Goal: Transaction & Acquisition: Purchase product/service

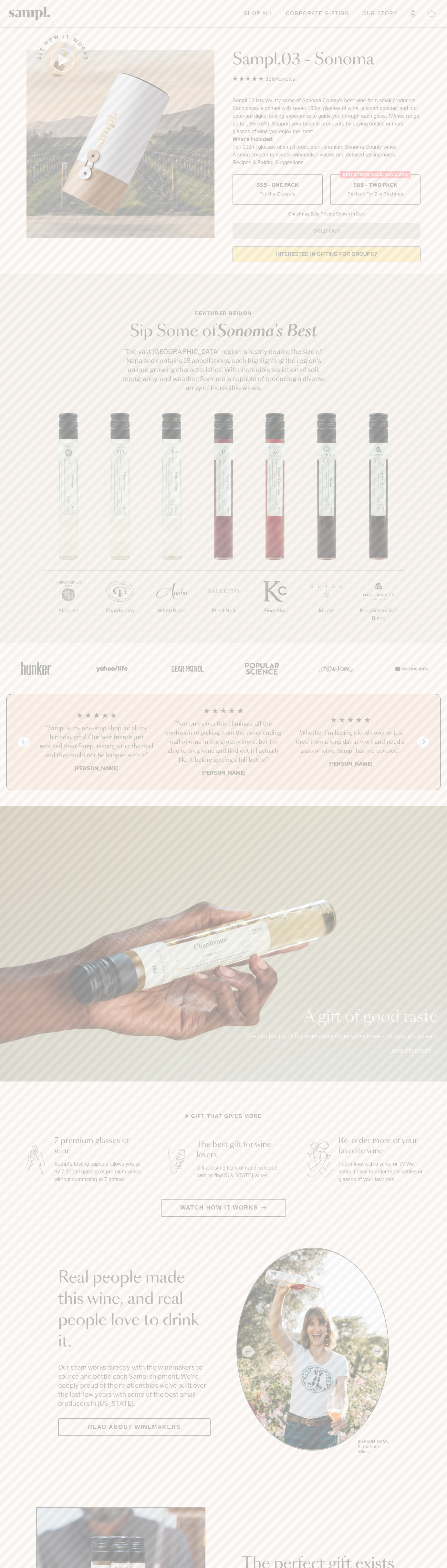
click at [376, 186] on span "$88 - Two Pack" at bounding box center [375, 185] width 45 height 7
click at [224, 742] on h3 "“Not only does this eliminate all the confusion of picking from the never endin…" at bounding box center [224, 742] width 117 height 45
click at [433, 14] on icon at bounding box center [432, 13] width 7 height 7
click at [441, 1567] on html "Skip to main content Toggle navigation menu Shop All Corporate Gifting Our Stor…" at bounding box center [224, 1513] width 447 height 3025
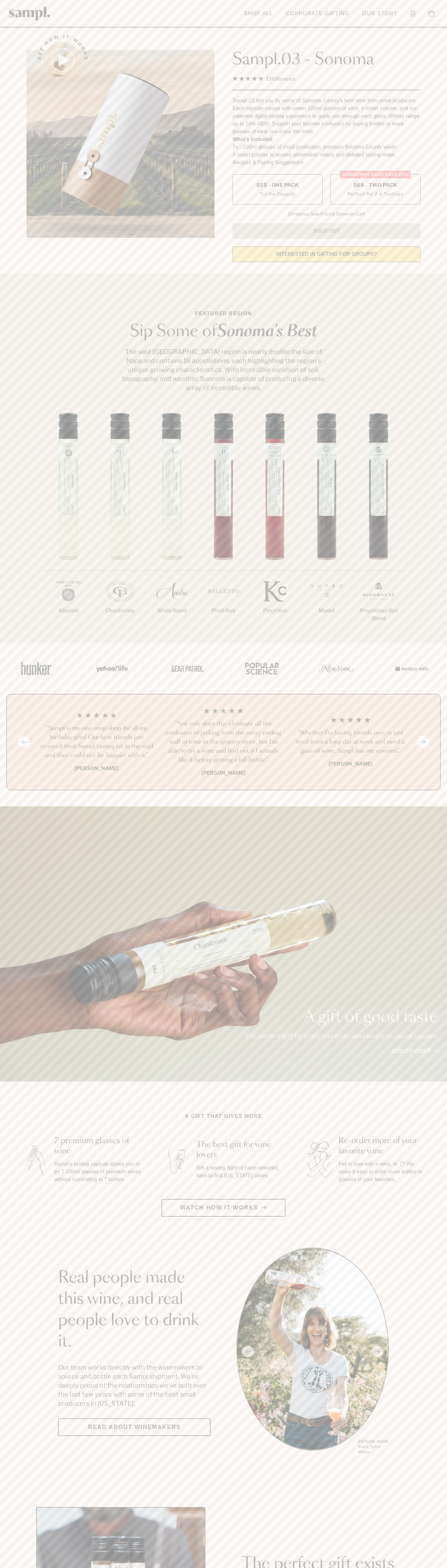
click at [4, 542] on div "1/7 [GEOGRAPHIC_DATA] 2/7 Chardonnay 3/7" at bounding box center [224, 528] width 447 height 230
click at [376, 186] on span "$88 - Two Pack" at bounding box center [375, 185] width 45 height 7
click at [224, 742] on h3 "“Not only does this eliminate all the confusion of picking from the never endin…" at bounding box center [224, 742] width 117 height 45
